Goal: Task Accomplishment & Management: Complete application form

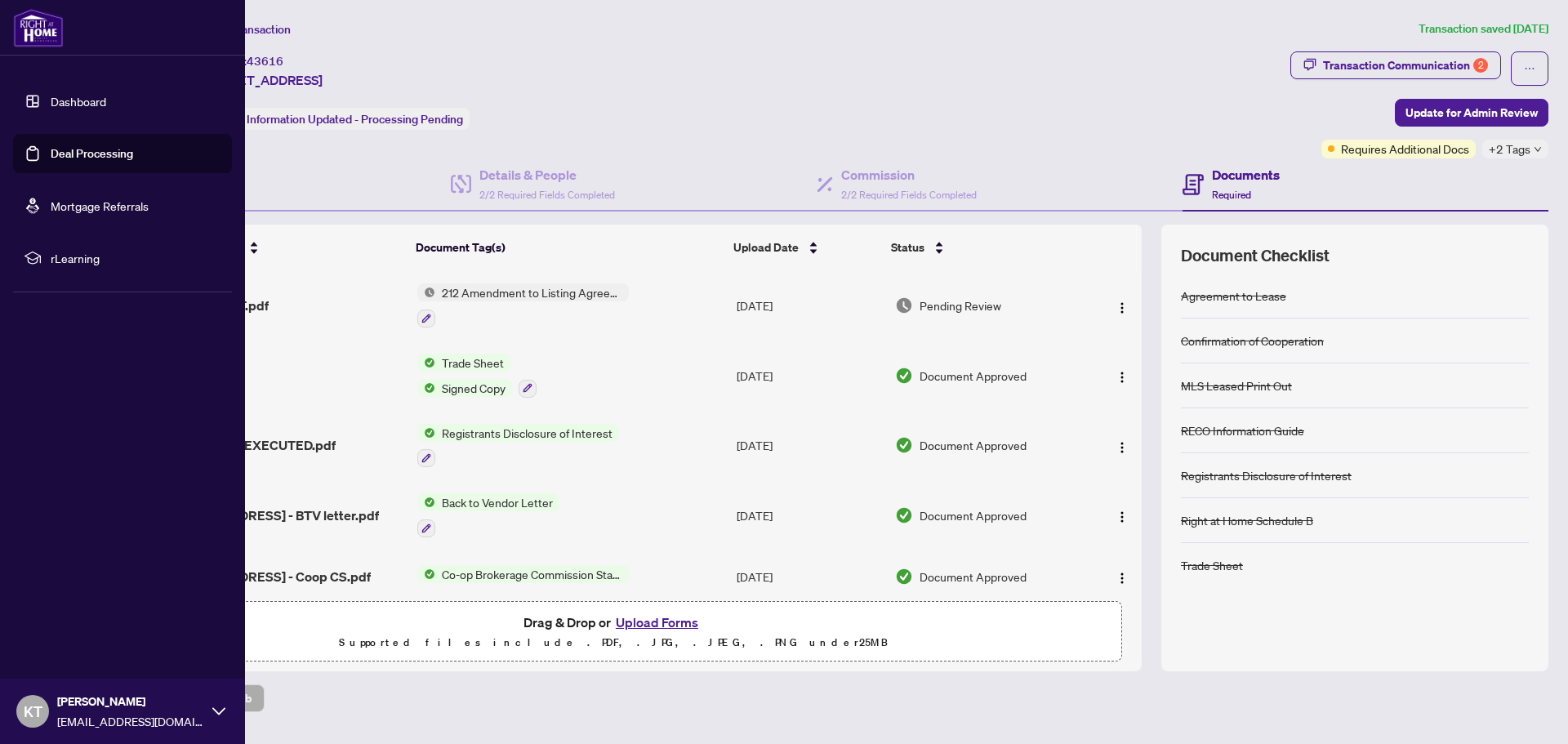
click at [79, 153] on link "Deal Processing" at bounding box center [91, 153] width 82 height 14
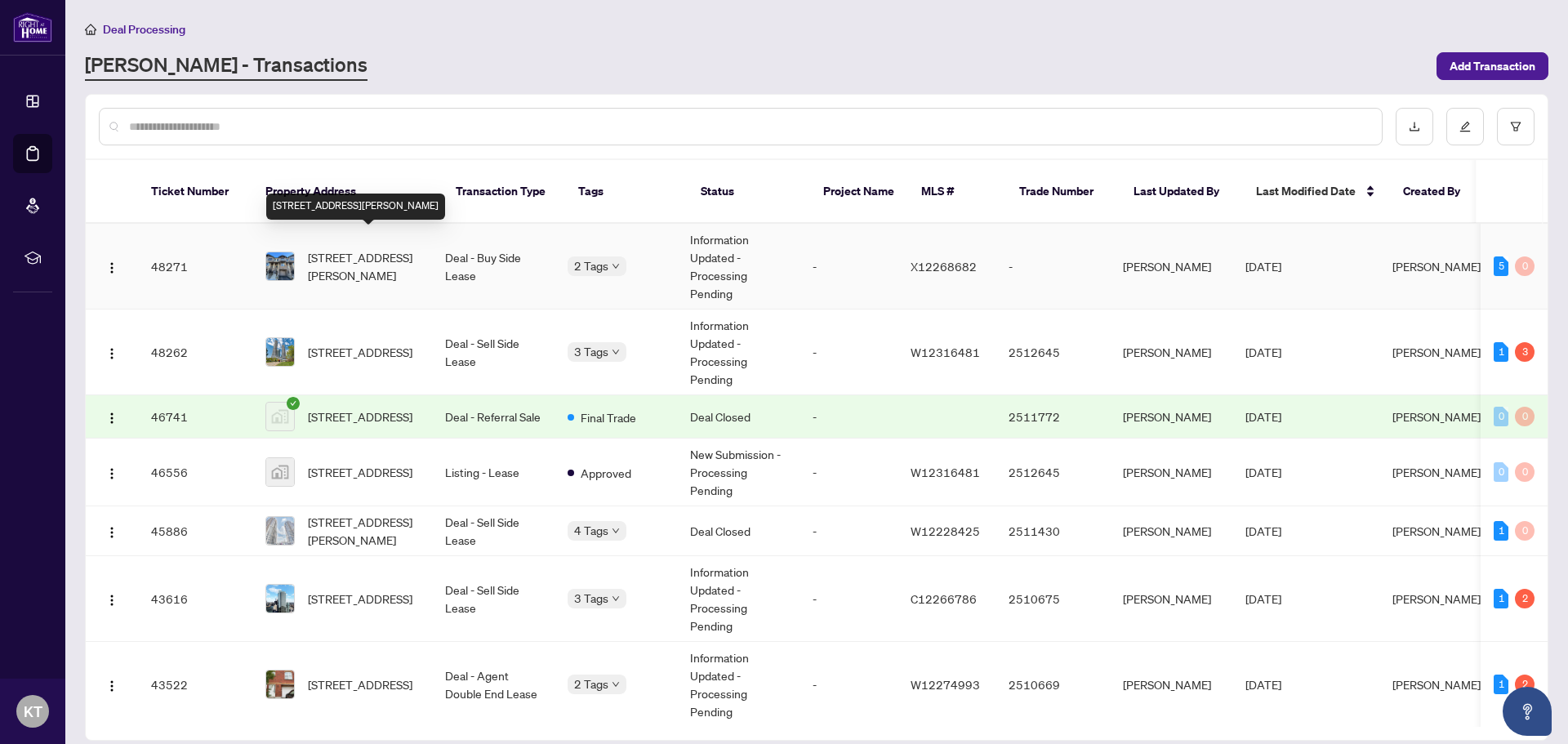
click at [383, 248] on span "[STREET_ADDRESS][PERSON_NAME]" at bounding box center [363, 266] width 111 height 36
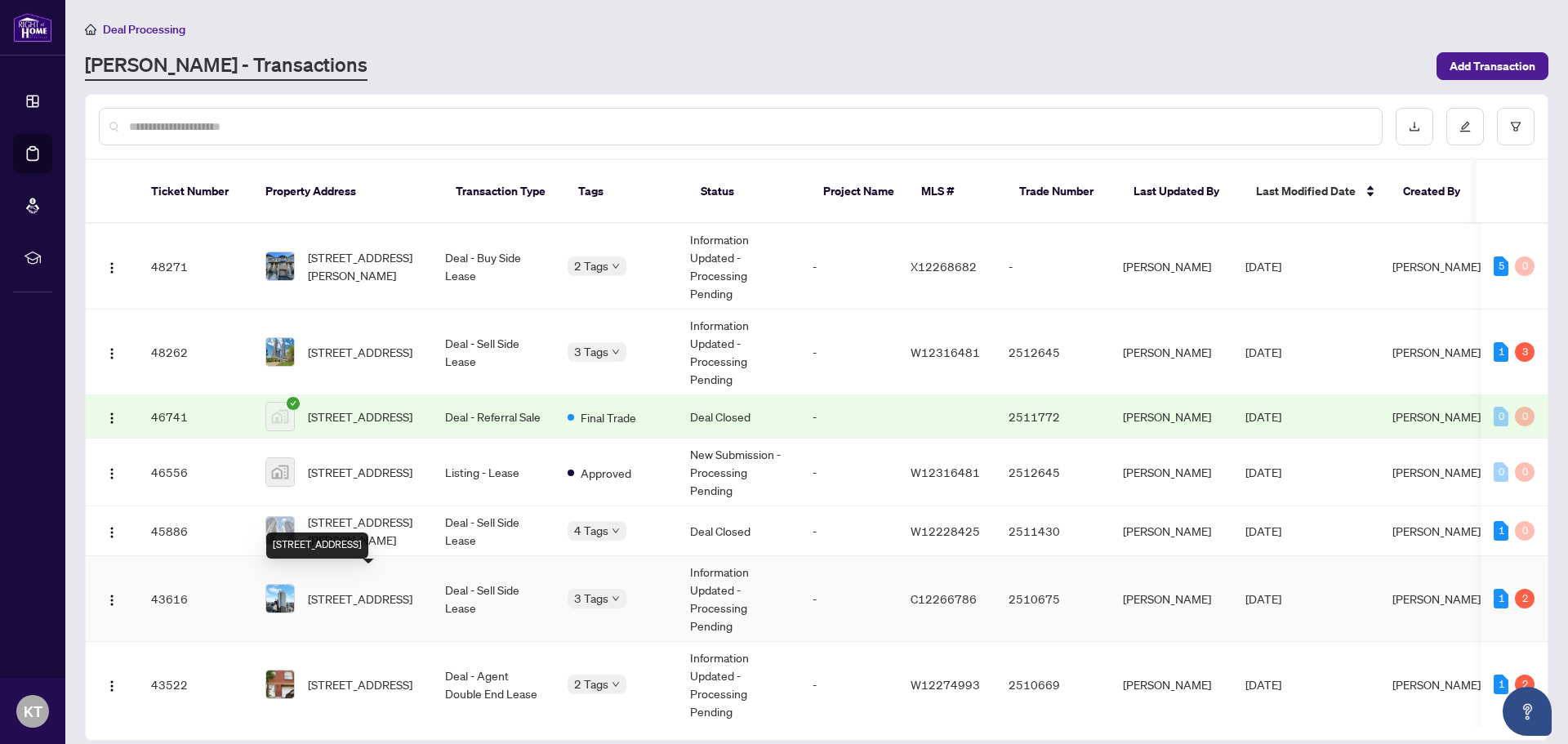
click at [337, 590] on span "[STREET_ADDRESS]" at bounding box center [360, 599] width 105 height 18
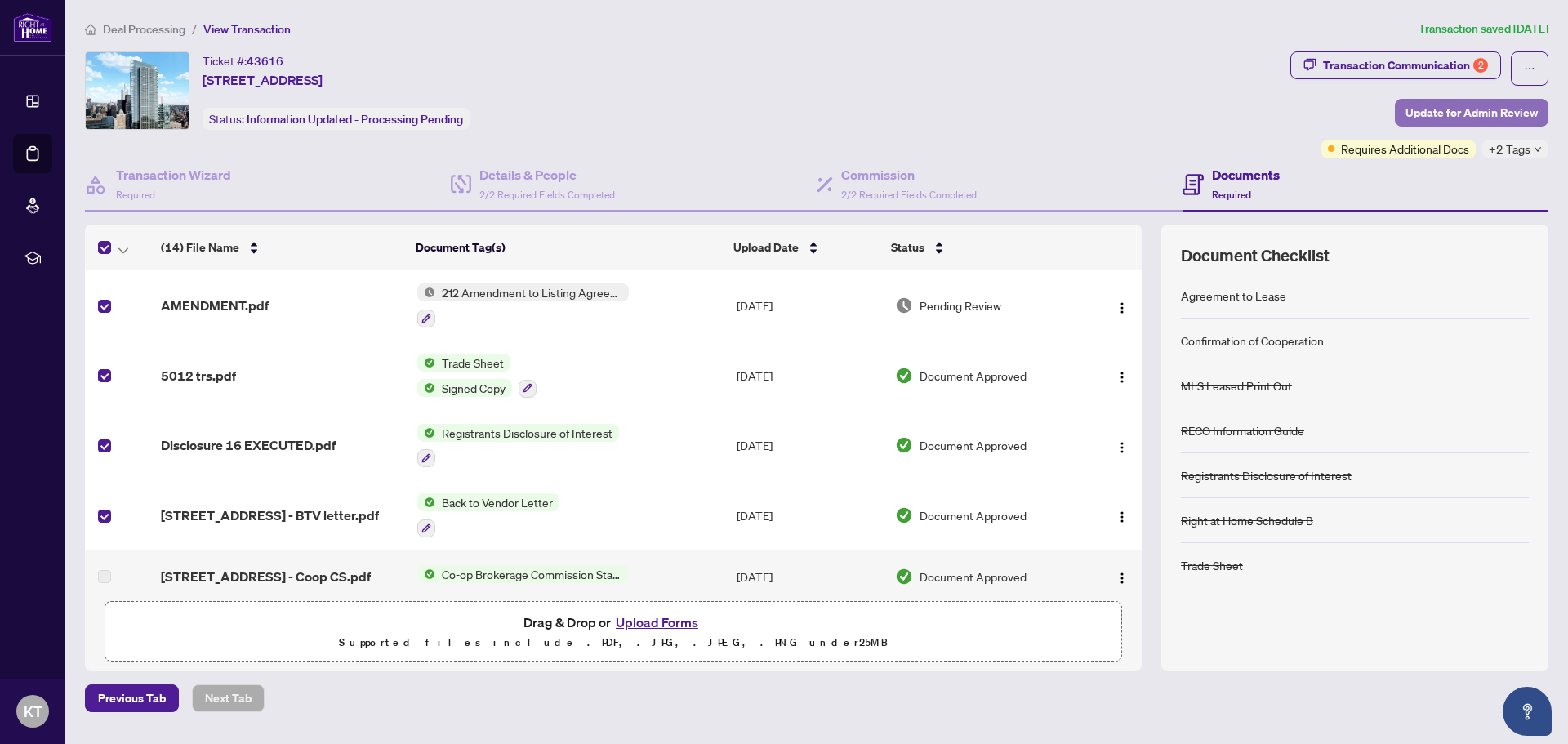
click at [1485, 108] on span "Update for Admin Review" at bounding box center [1471, 112] width 133 height 26
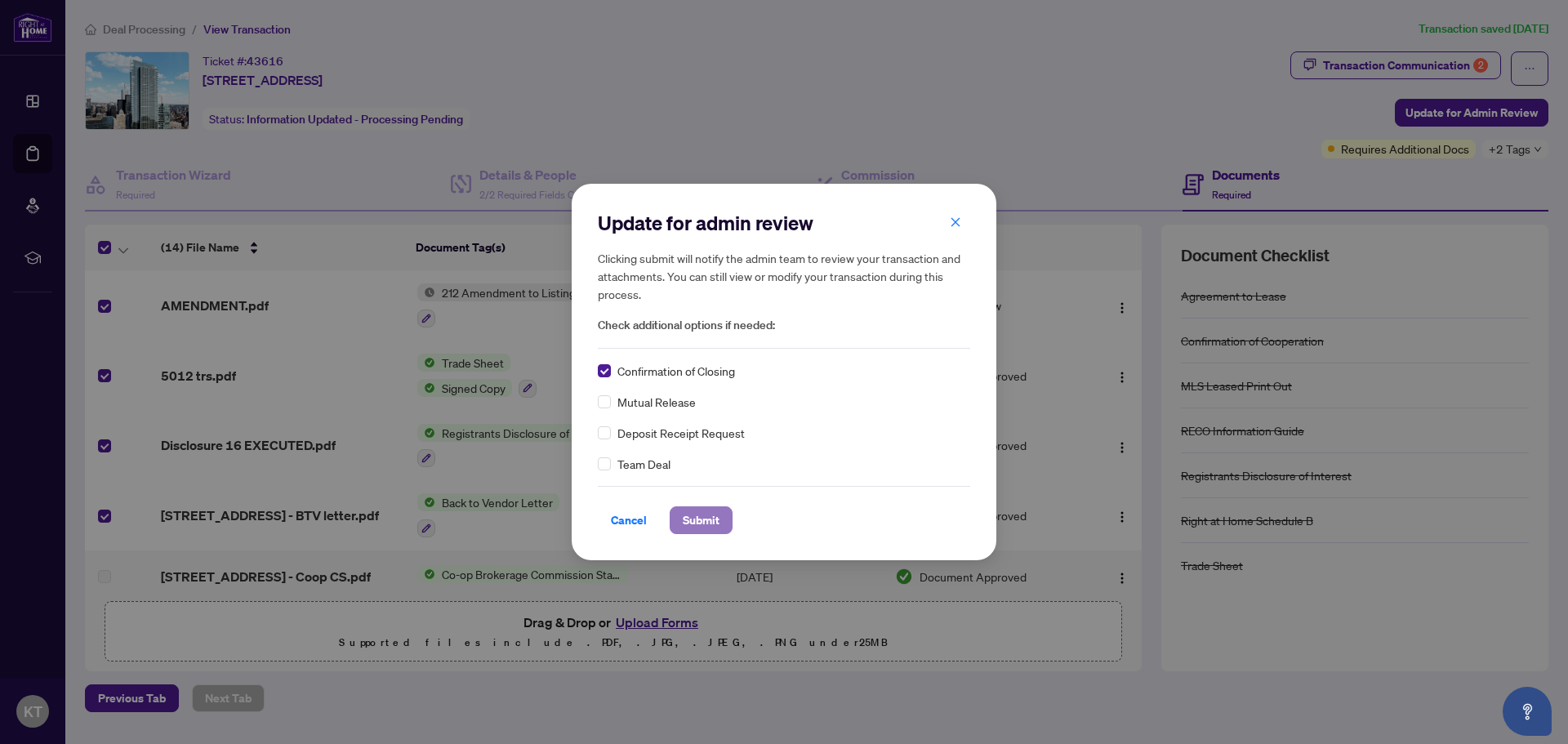
click at [698, 518] on span "Submit" at bounding box center [700, 520] width 37 height 26
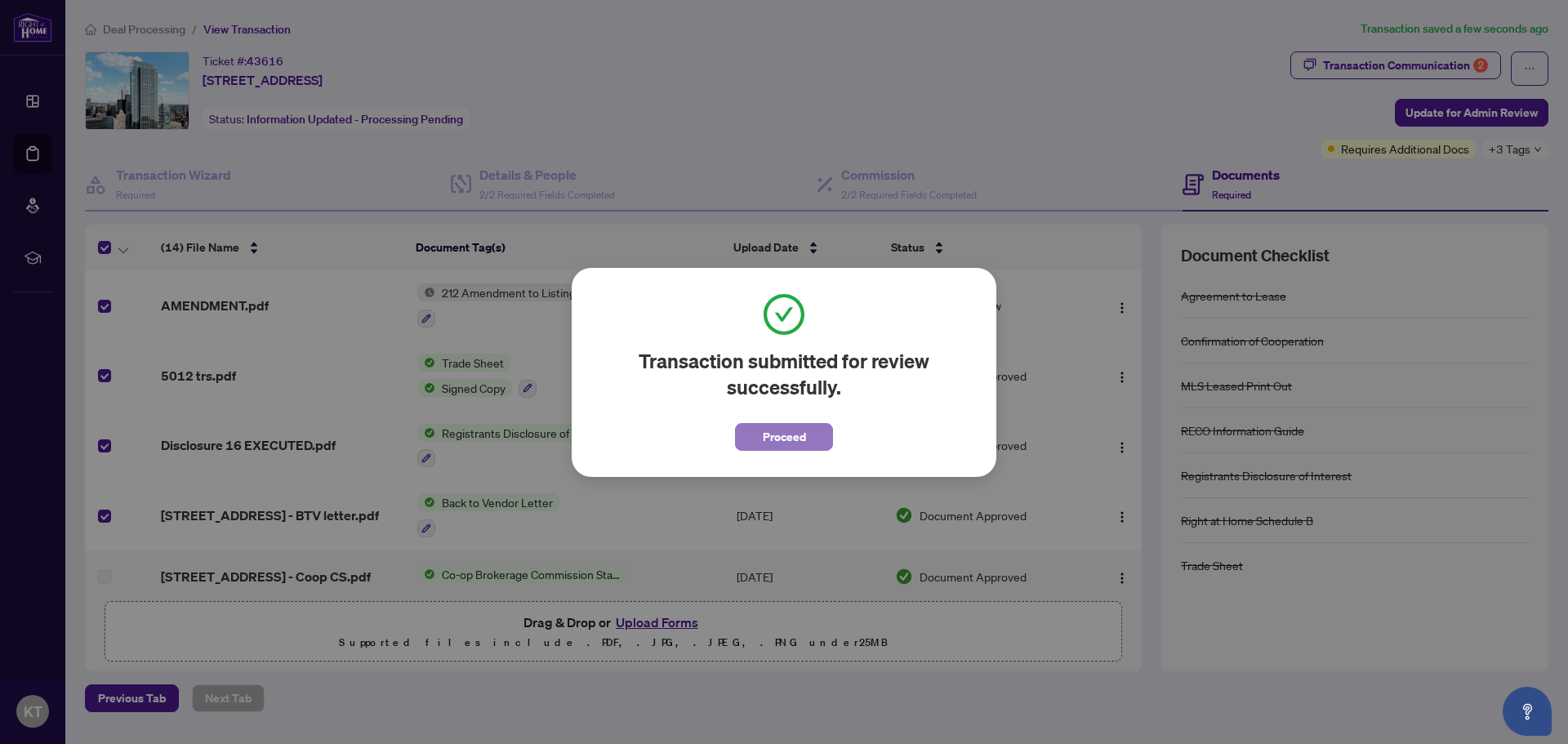
click at [766, 436] on span "Proceed" at bounding box center [784, 436] width 43 height 26
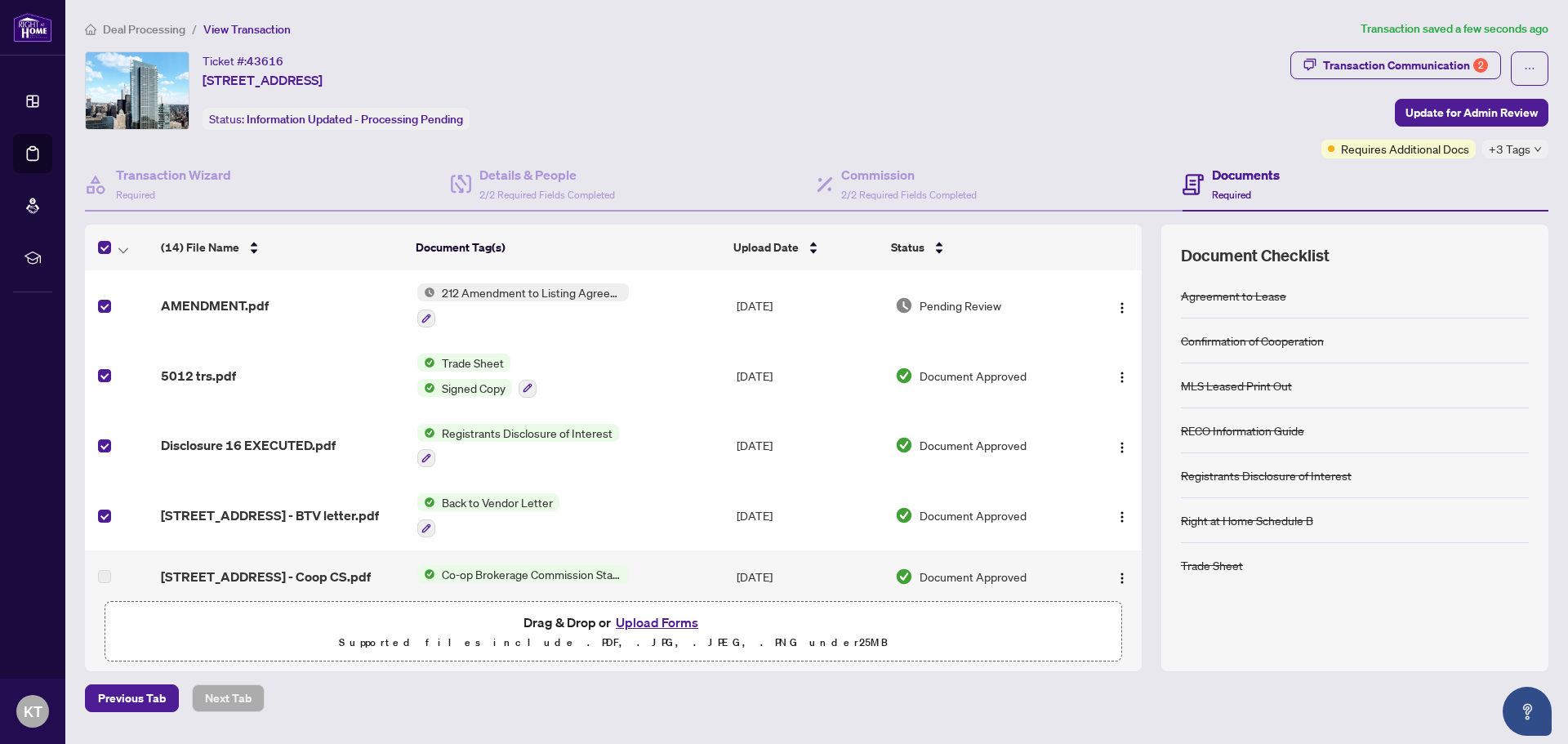
click at [1529, 152] on span "+3 Tags" at bounding box center [1509, 149] width 42 height 19
